Goal: Find specific fact: Find specific fact

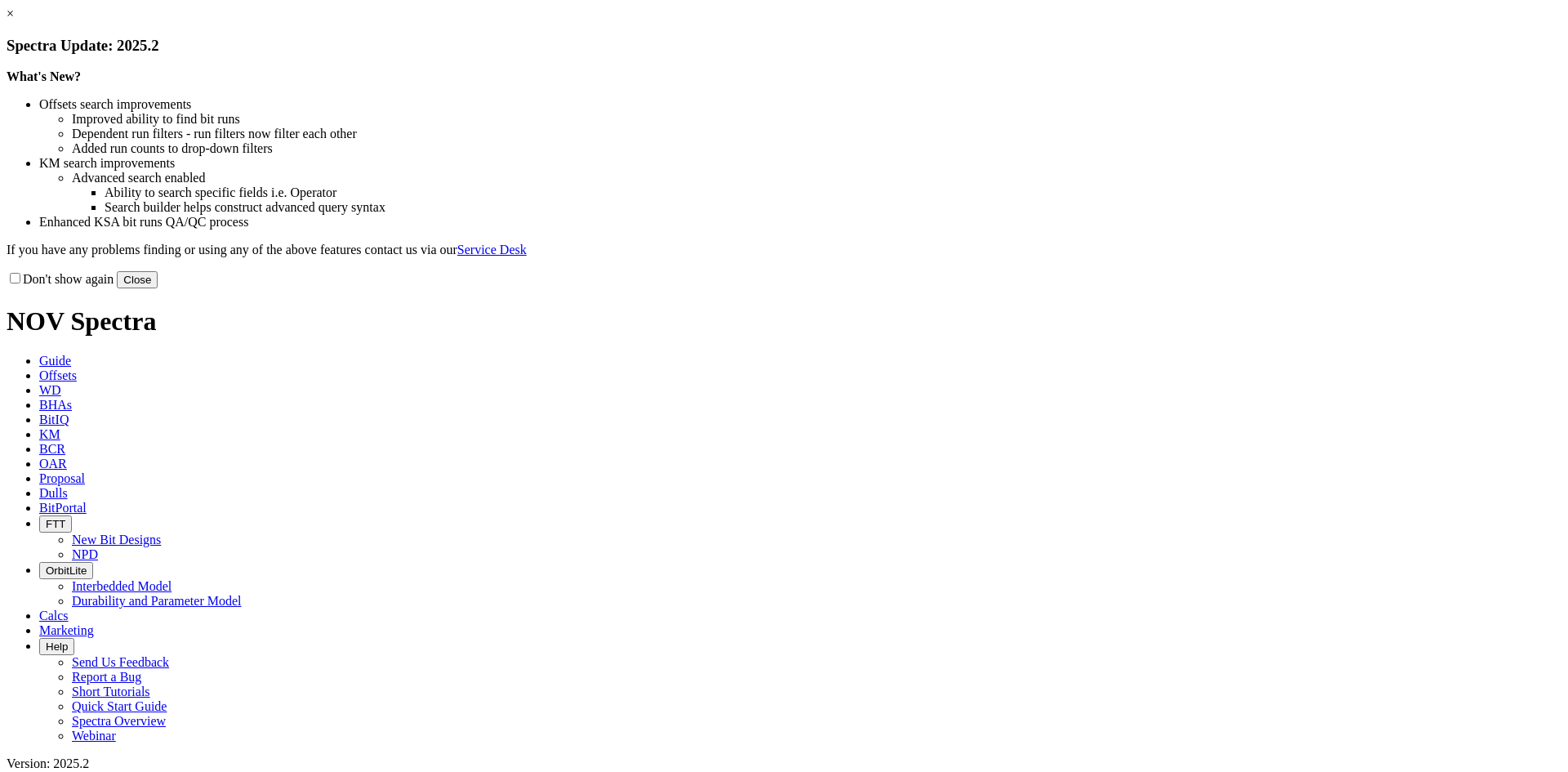
drag, startPoint x: 1142, startPoint y: 126, endPoint x: 1125, endPoint y: 124, distance: 17.1
click at [13, 20] on link "×" at bounding box center [11, 13] width 8 height 13
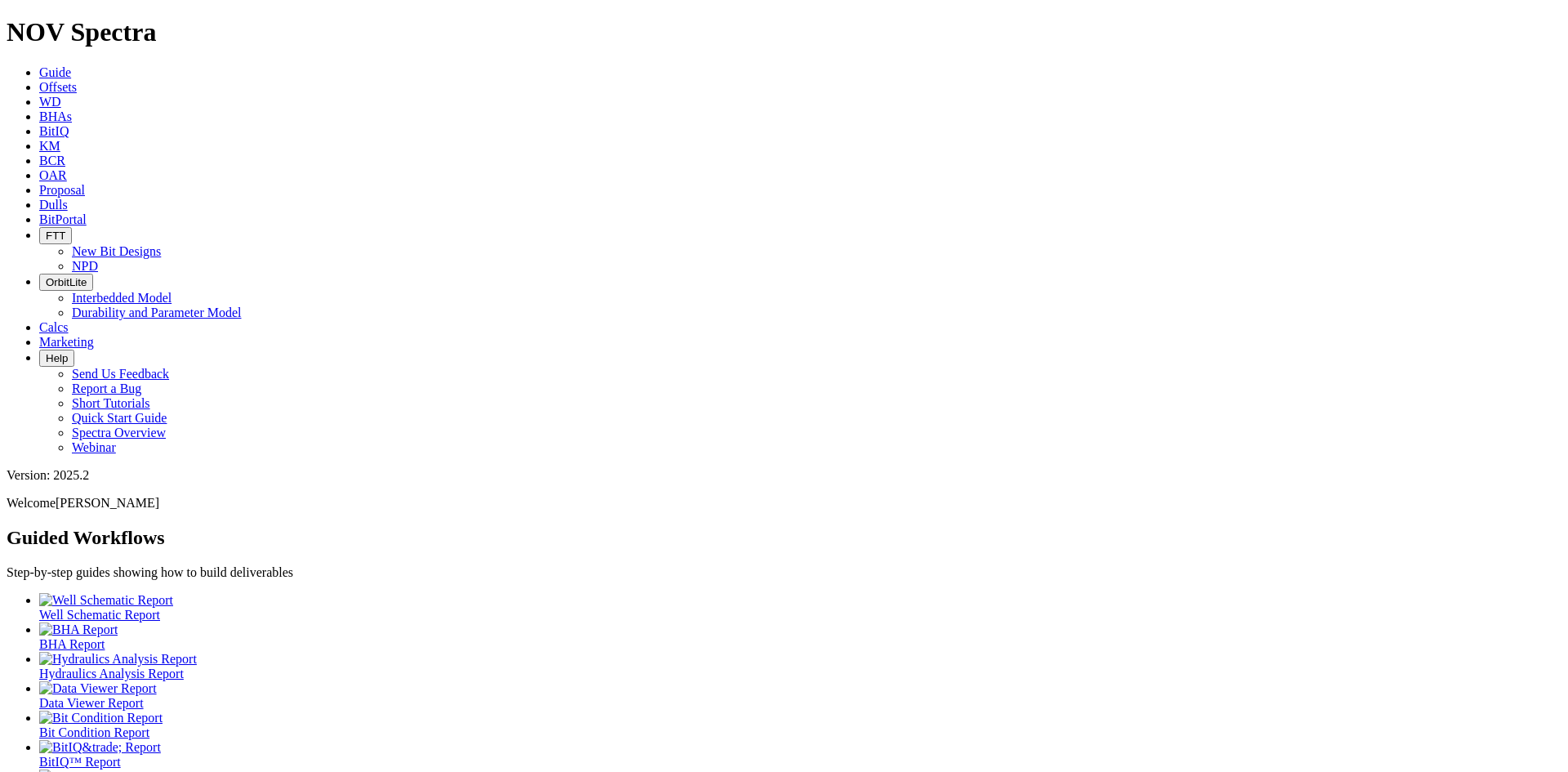
click at [39, 198] on icon at bounding box center [39, 205] width 0 height 13
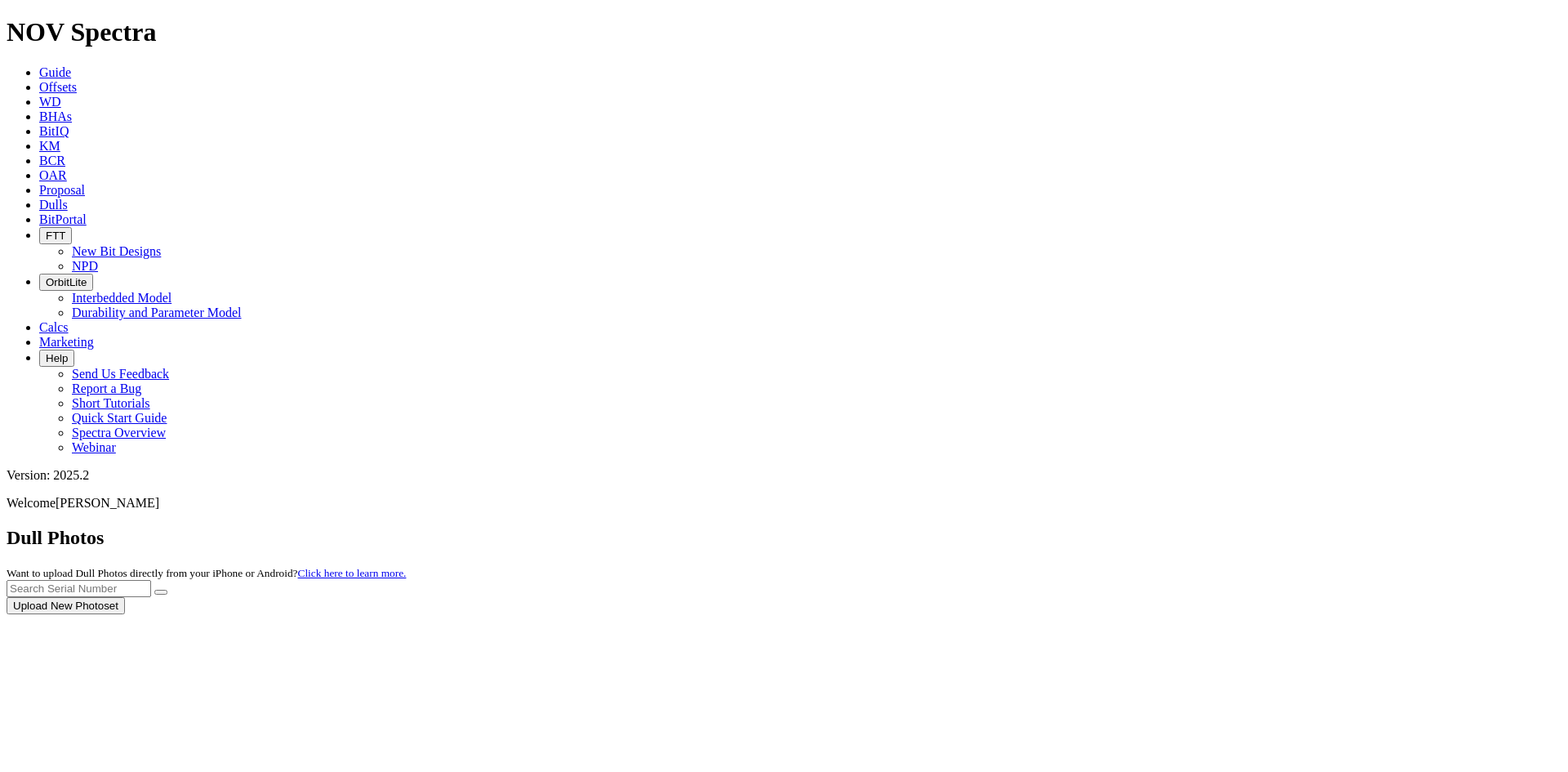
click at [1207, 615] on div at bounding box center [784, 615] width 1556 height 0
click at [151, 580] on input "text" at bounding box center [79, 589] width 145 height 17
type input "A318895"
click at [155, 590] on button "submit" at bounding box center [161, 591] width 13 height 5
click at [167, 590] on button "submit" at bounding box center [161, 591] width 13 height 5
